Goal: Information Seeking & Learning: Check status

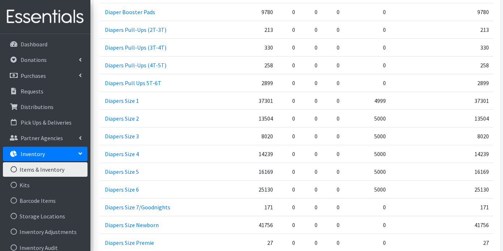
scroll to position [1045, 0]
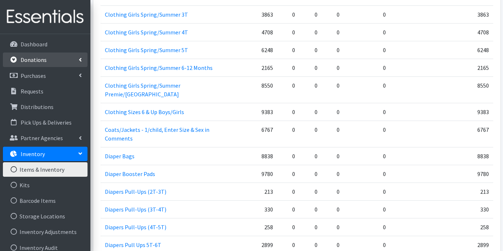
click at [36, 60] on p "Donations" at bounding box center [34, 59] width 26 height 7
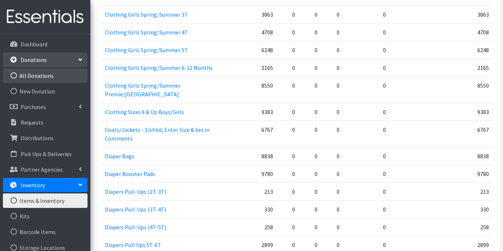
click at [32, 74] on link "All Donations" at bounding box center [45, 75] width 85 height 14
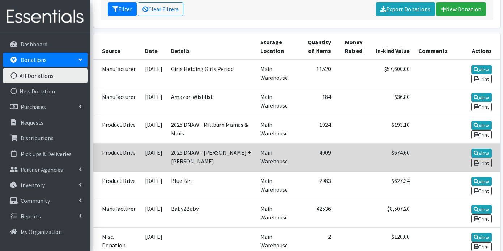
scroll to position [141, 0]
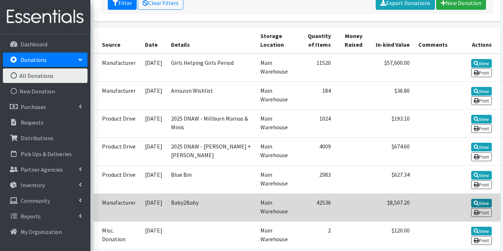
click at [482, 200] on link "View" at bounding box center [481, 203] width 21 height 9
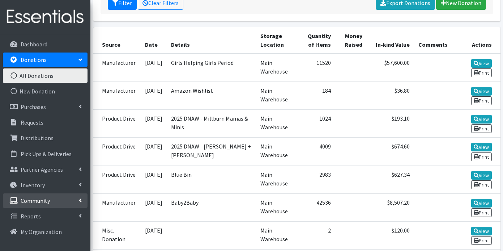
scroll to position [141, 0]
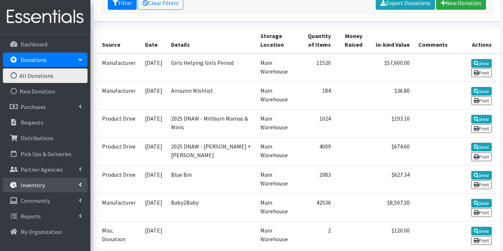
click at [33, 187] on p "Inventory" at bounding box center [33, 184] width 24 height 7
click at [56, 199] on link "Items & Inventory" at bounding box center [45, 200] width 85 height 14
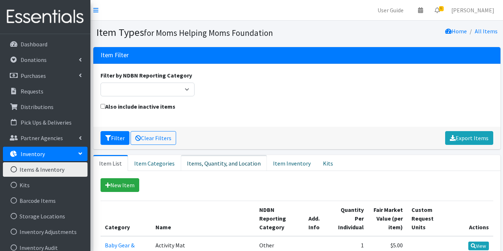
click at [211, 165] on link "Items, Quantity, and Location" at bounding box center [224, 163] width 86 height 16
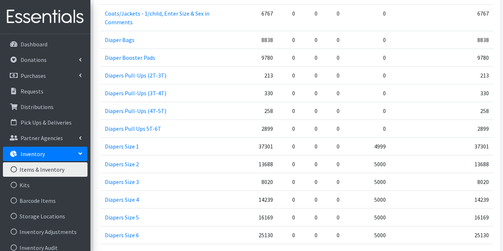
scroll to position [1161, 0]
